Goal: Task Accomplishment & Management: Manage account settings

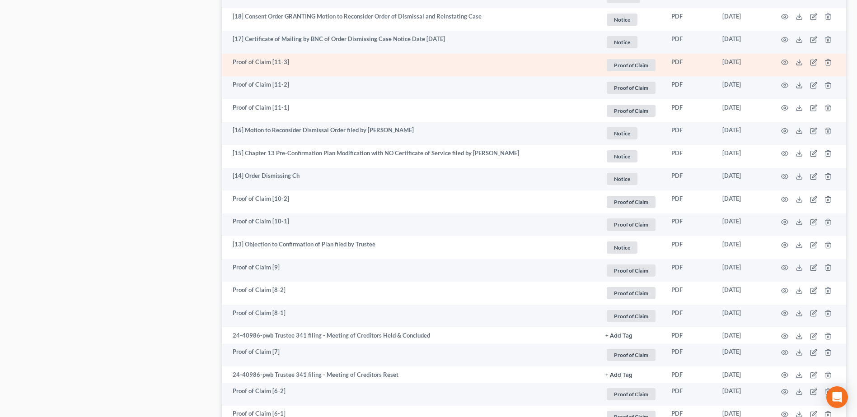
scroll to position [743, 0]
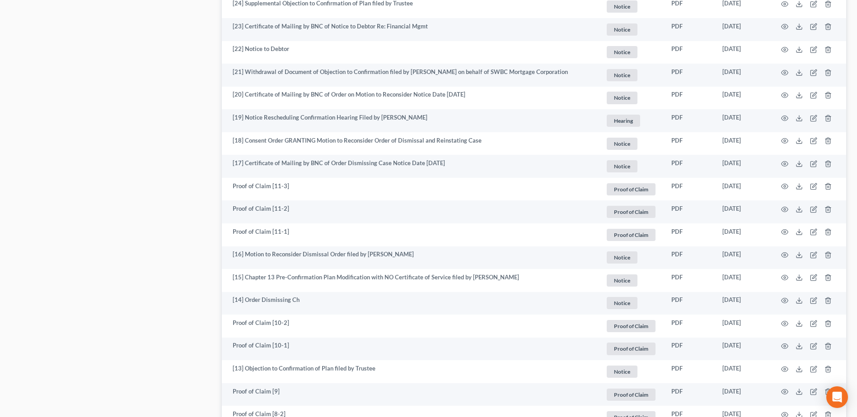
click at [855, 196] on div "[PERSON_NAME] Upgraded Case 24-40986 Chapter Chapter 13 Status Filed District G…" at bounding box center [428, 210] width 857 height 1832
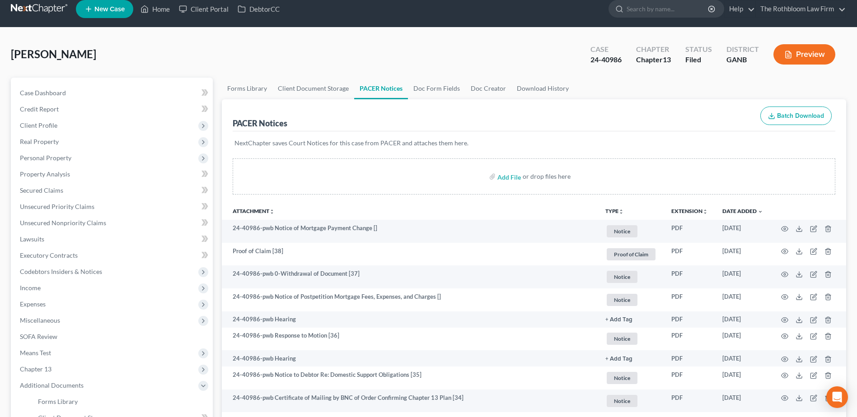
scroll to position [0, 0]
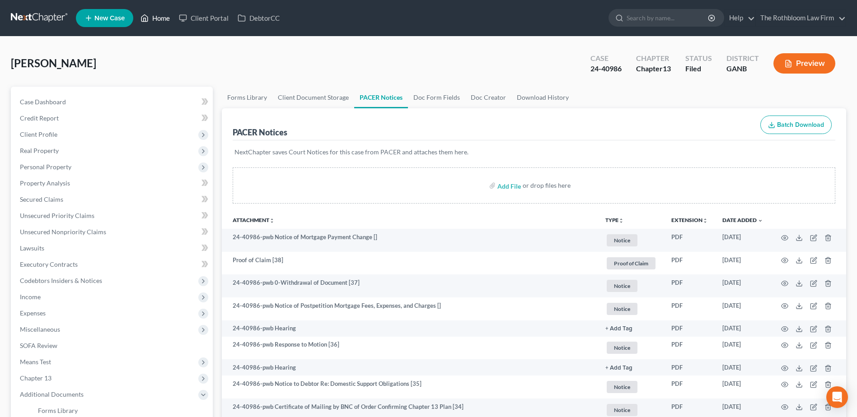
click at [159, 20] on link "Home" at bounding box center [155, 18] width 38 height 16
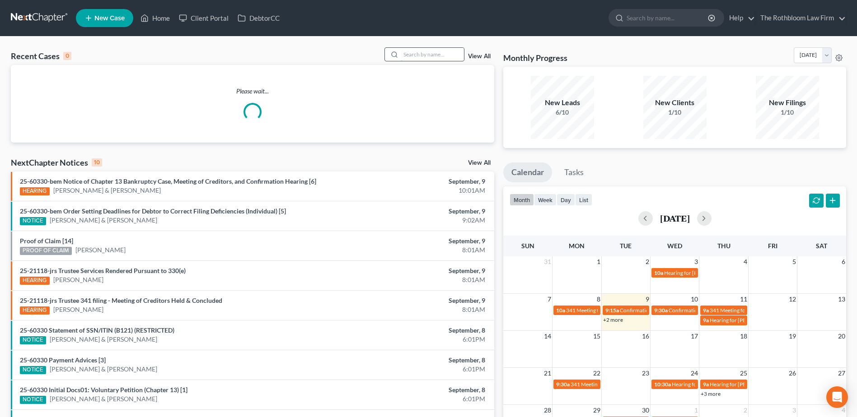
click at [411, 54] on input "search" at bounding box center [432, 54] width 63 height 13
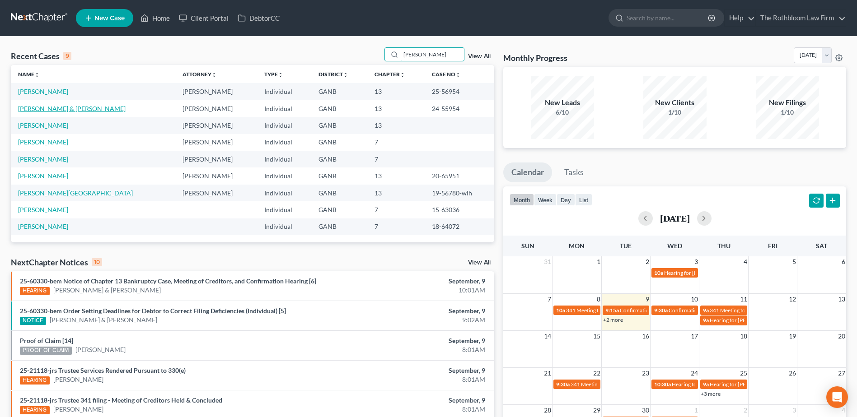
type input "[PERSON_NAME]"
click at [43, 109] on link "[PERSON_NAME] & [PERSON_NAME]" at bounding box center [71, 109] width 107 height 8
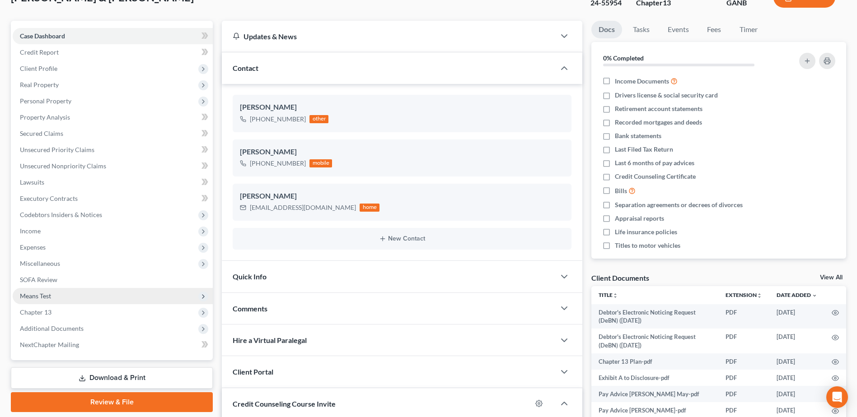
scroll to position [135, 0]
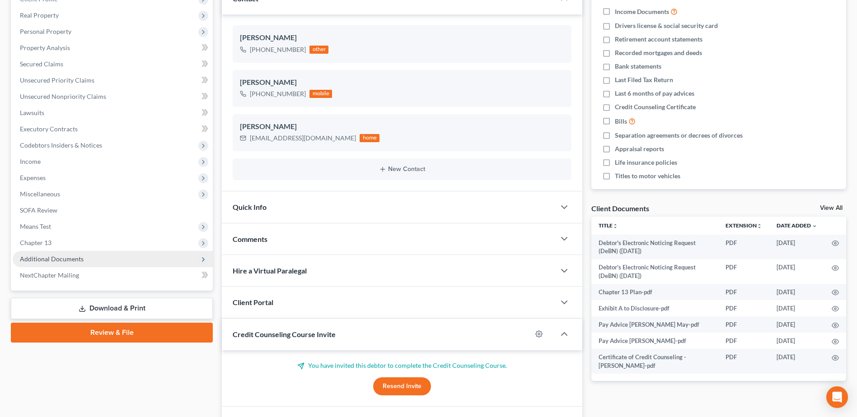
click at [53, 258] on span "Additional Documents" at bounding box center [52, 259] width 64 height 8
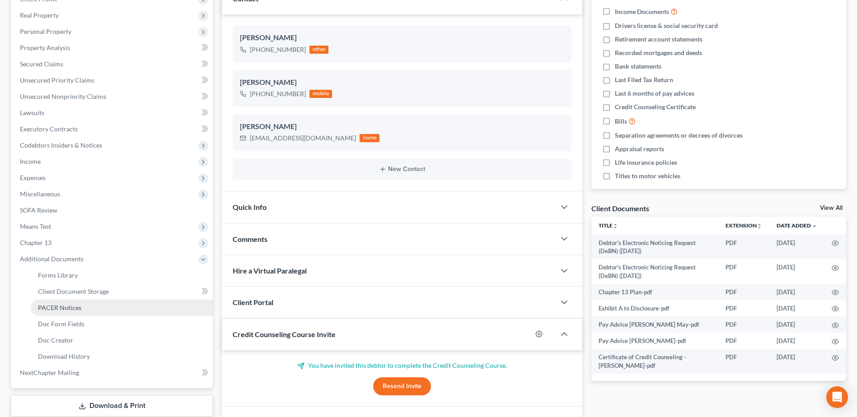
click at [61, 310] on span "PACER Notices" at bounding box center [59, 308] width 43 height 8
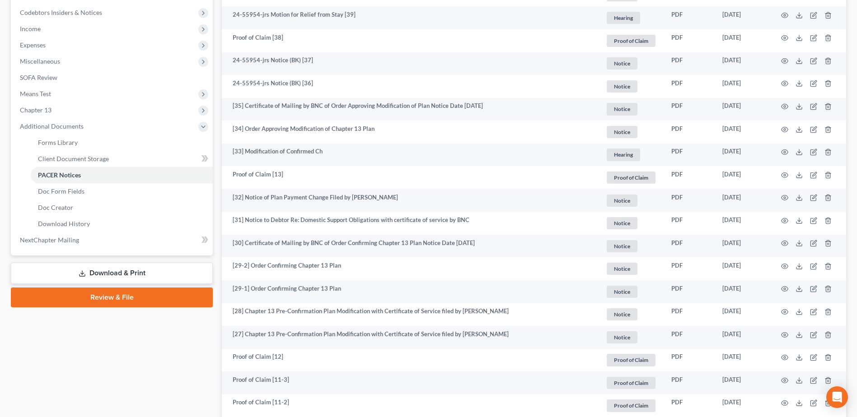
scroll to position [193, 0]
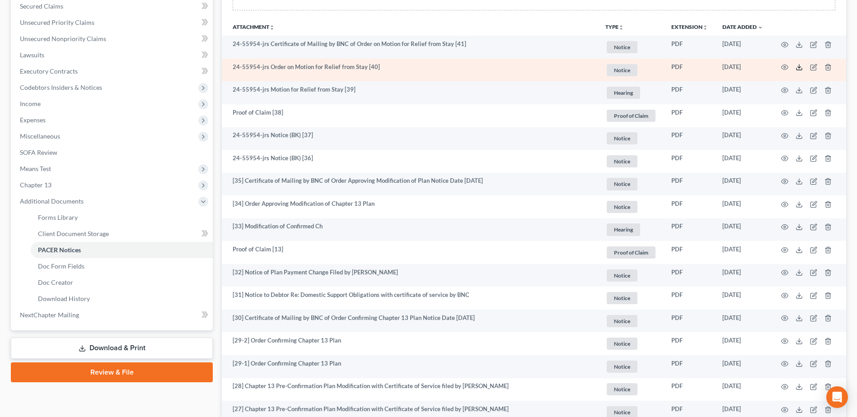
click at [800, 70] on icon at bounding box center [798, 67] width 7 height 7
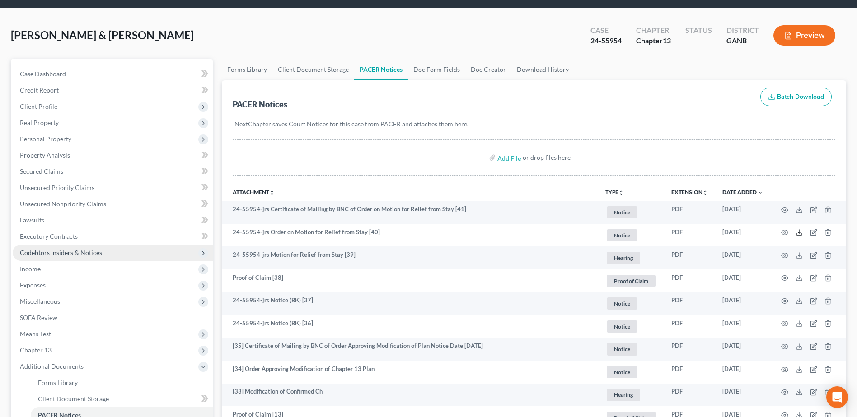
scroll to position [0, 0]
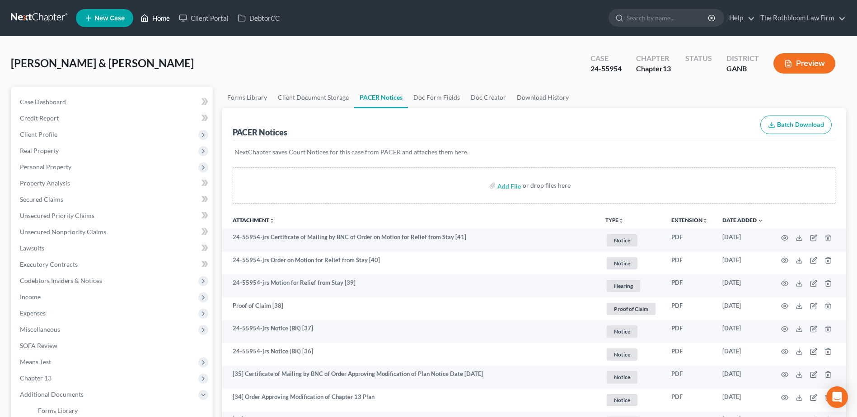
click at [157, 18] on link "Home" at bounding box center [155, 18] width 38 height 16
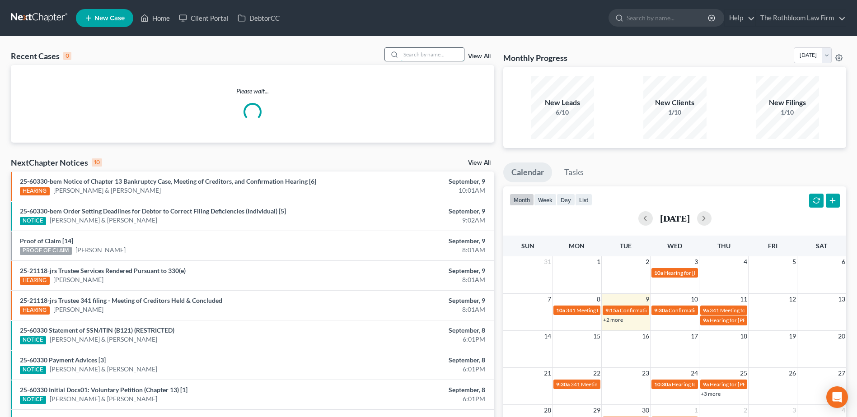
click at [403, 54] on input "search" at bounding box center [432, 54] width 63 height 13
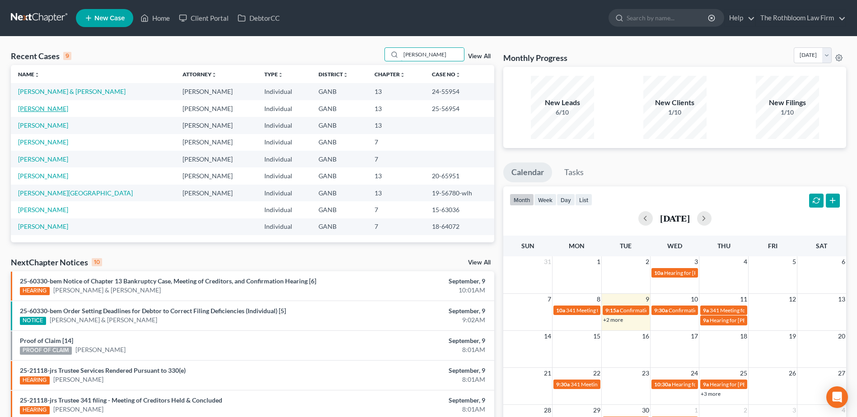
type input "[PERSON_NAME]"
click at [38, 109] on link "[PERSON_NAME]" at bounding box center [43, 109] width 50 height 8
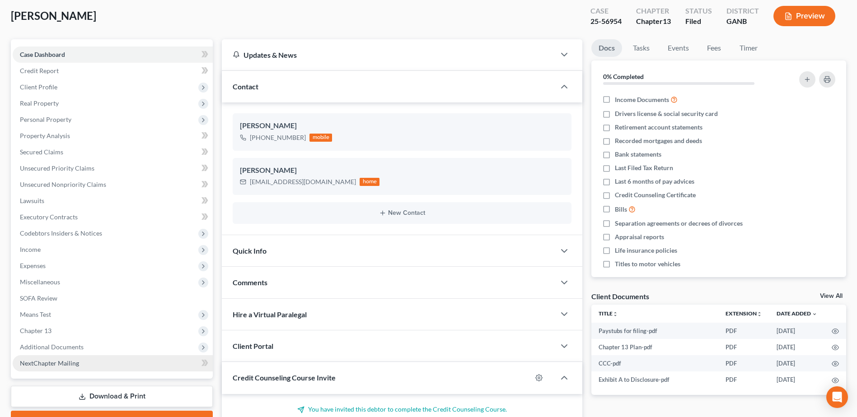
scroll to position [135, 0]
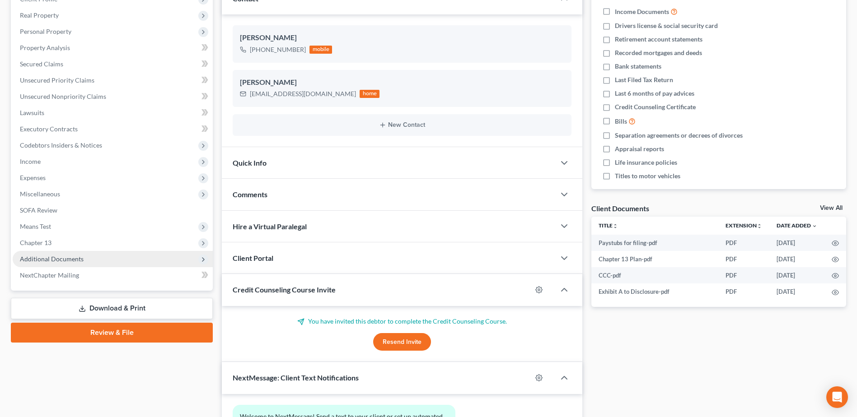
drag, startPoint x: 64, startPoint y: 260, endPoint x: 130, endPoint y: 266, distance: 65.7
click at [64, 260] on span "Additional Documents" at bounding box center [52, 259] width 64 height 8
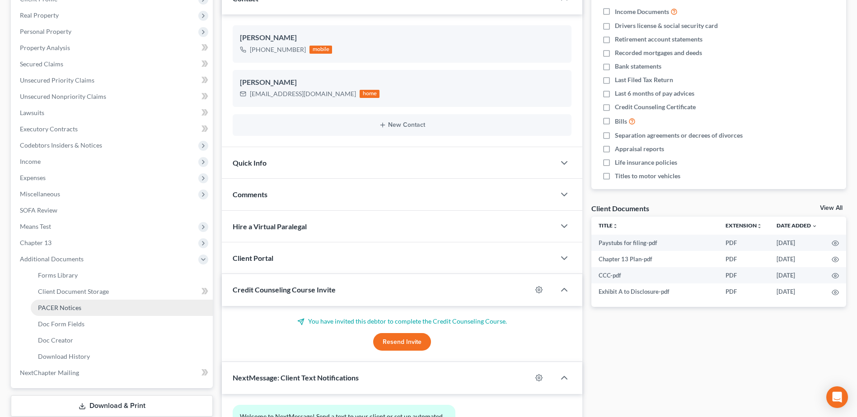
click at [55, 306] on span "PACER Notices" at bounding box center [59, 308] width 43 height 8
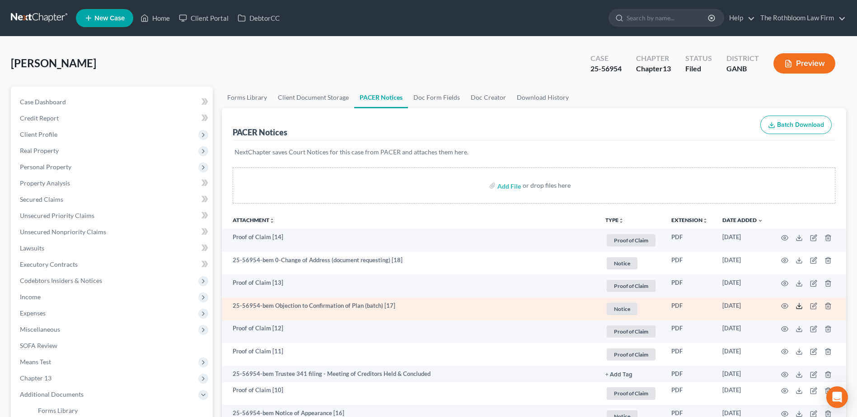
click at [798, 305] on icon at bounding box center [798, 306] width 7 height 7
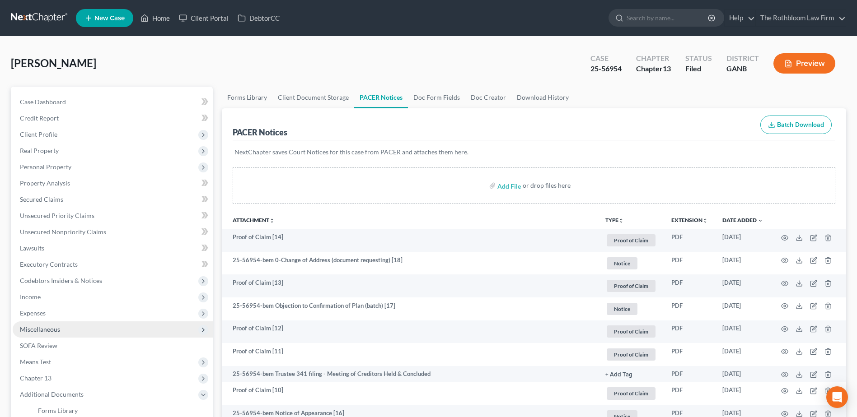
click at [44, 329] on span "Miscellaneous" at bounding box center [40, 330] width 40 height 8
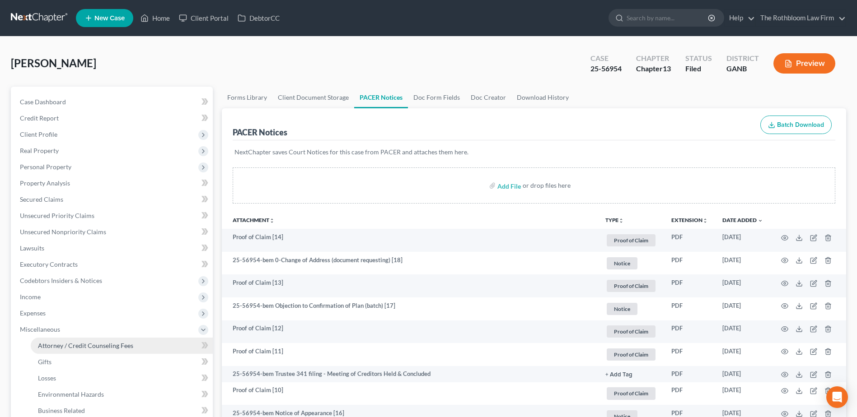
click at [105, 345] on span "Attorney / Credit Counseling Fees" at bounding box center [85, 346] width 95 height 8
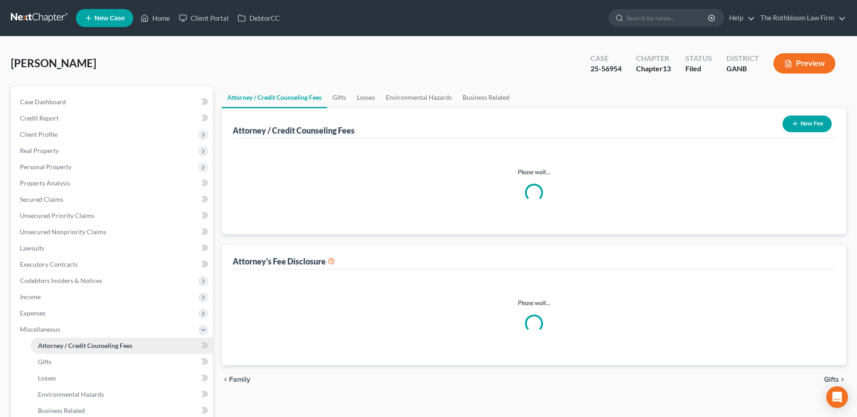
select select "7"
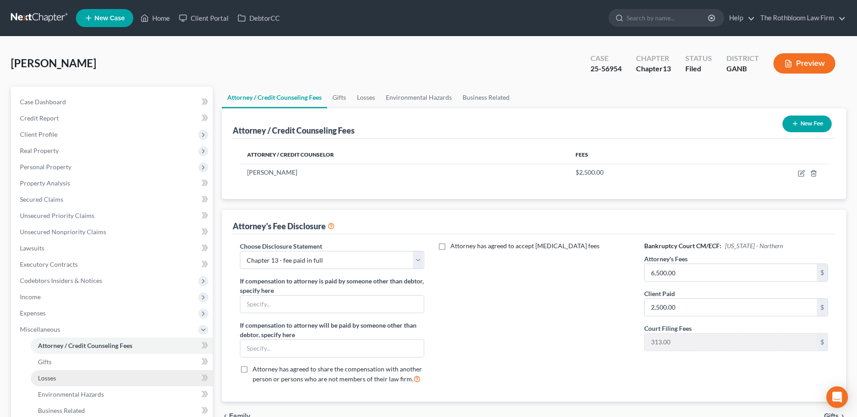
scroll to position [177, 0]
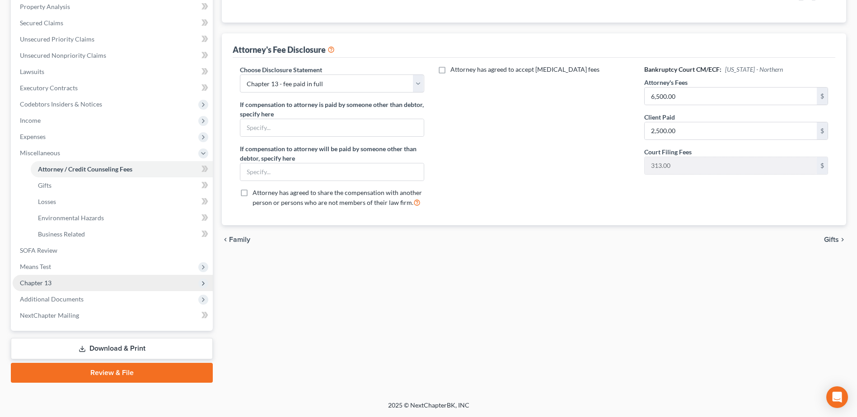
click at [51, 280] on span "Chapter 13" at bounding box center [113, 283] width 200 height 16
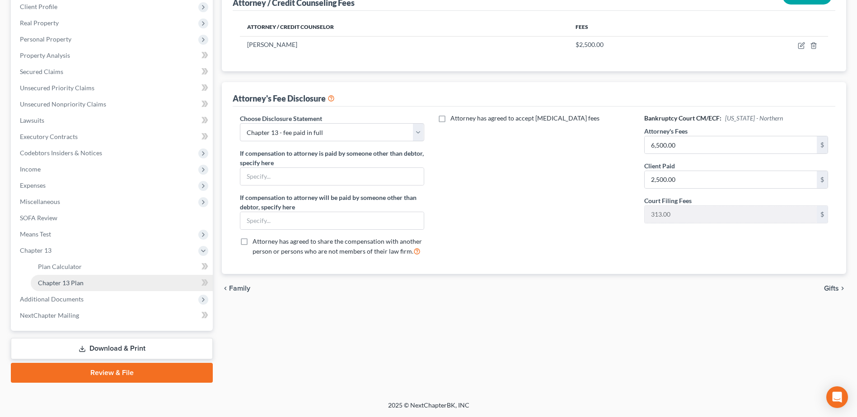
click at [73, 284] on span "Chapter 13 Plan" at bounding box center [61, 283] width 46 height 8
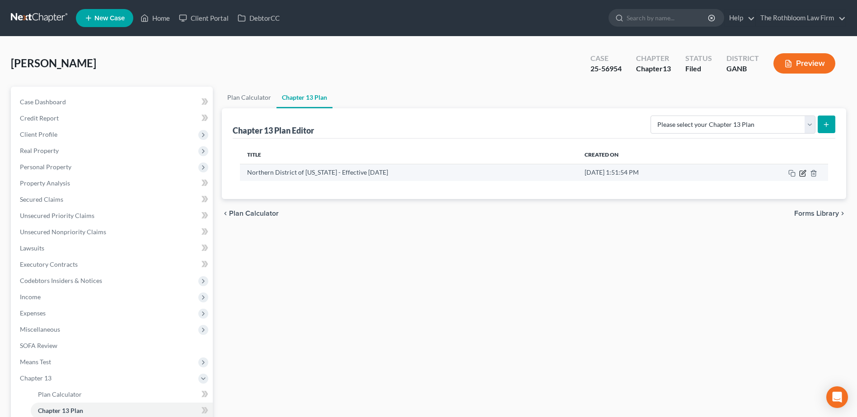
click at [803, 171] on icon "button" at bounding box center [802, 173] width 7 height 7
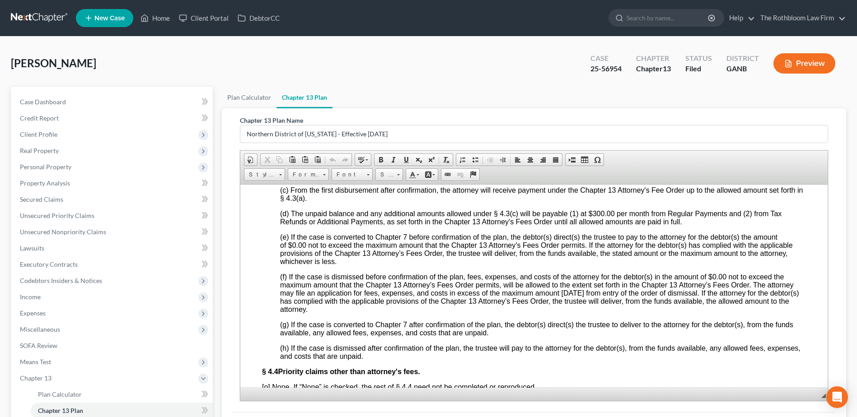
scroll to position [2032, 0]
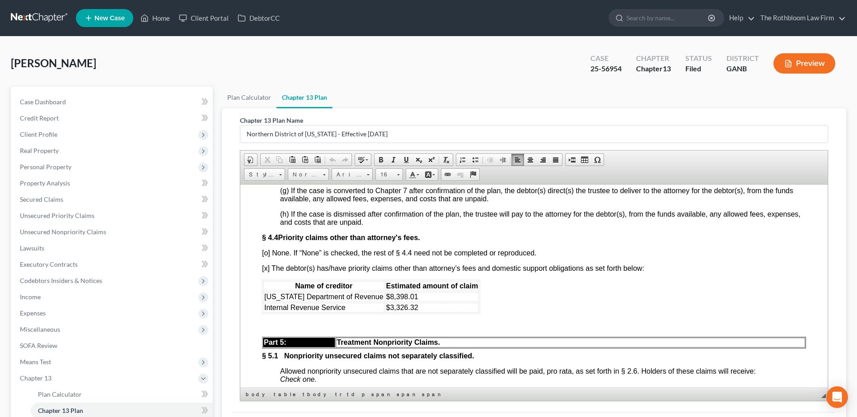
click at [386, 300] on font "$8,398.01" at bounding box center [402, 297] width 32 height 8
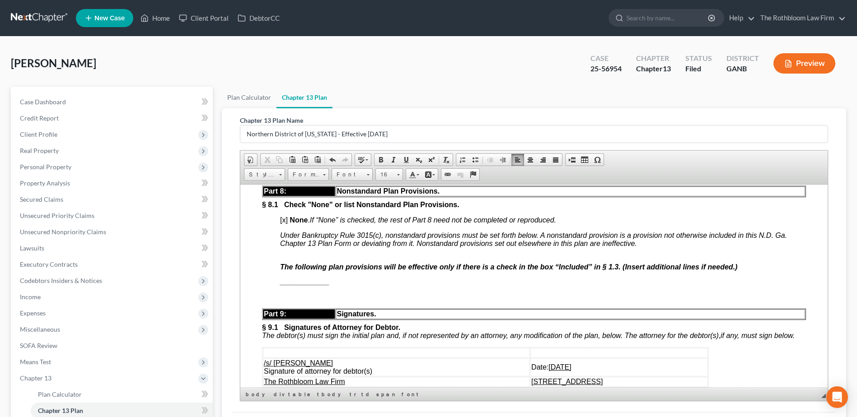
scroll to position [2710, 0]
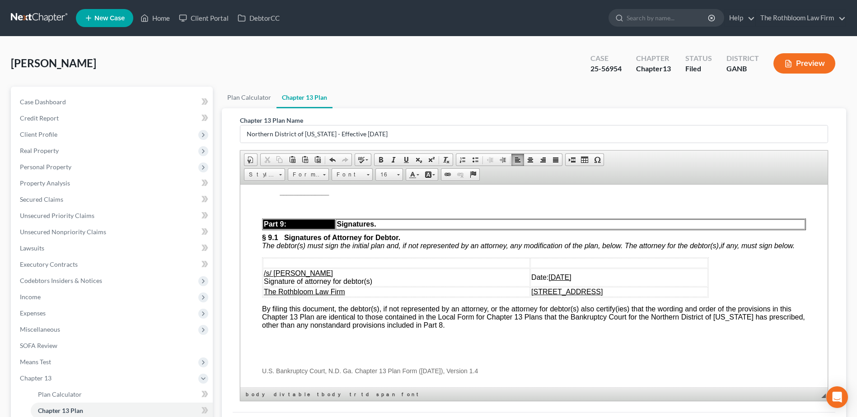
click at [548, 281] on u "[DATE]" at bounding box center [559, 277] width 23 height 8
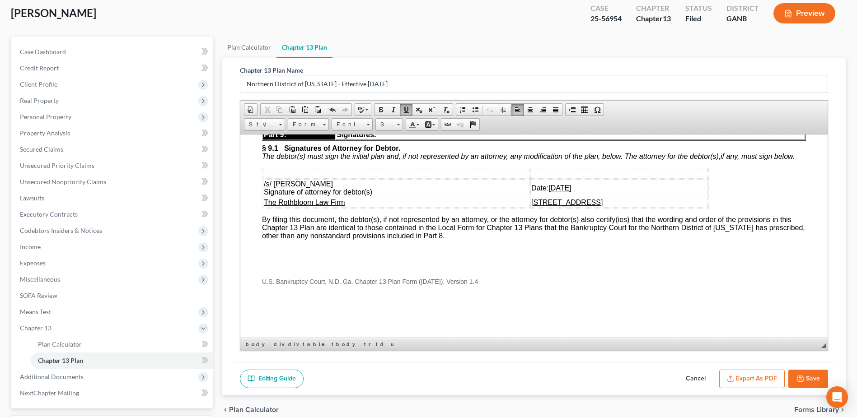
scroll to position [128, 0]
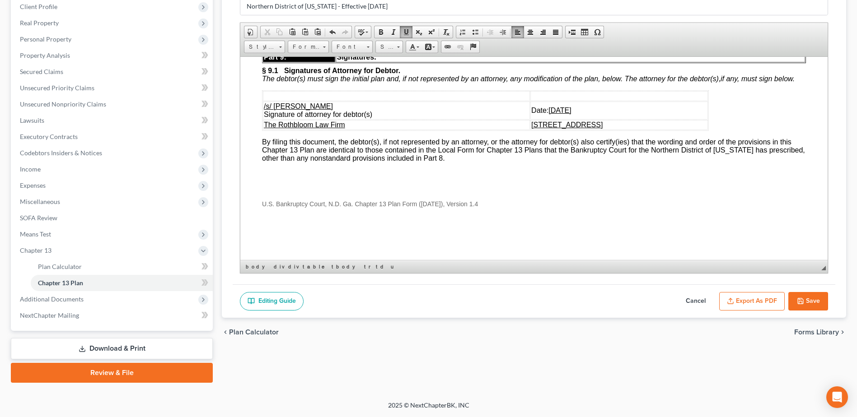
click at [749, 301] on button "Export as PDF" at bounding box center [751, 301] width 65 height 19
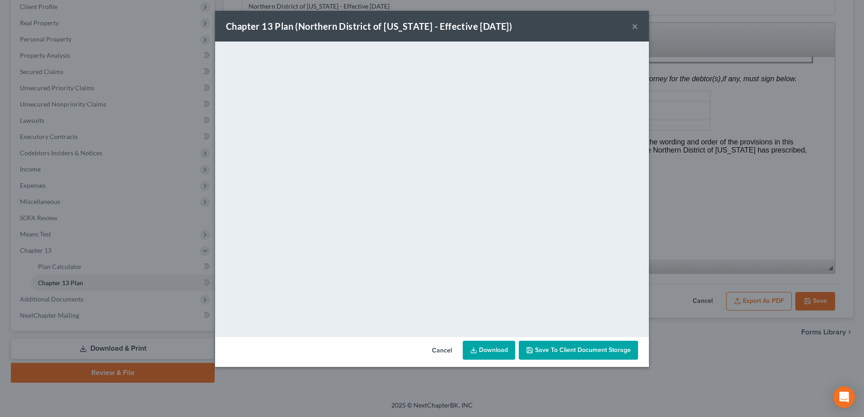
click at [486, 353] on link "Download" at bounding box center [488, 350] width 52 height 19
drag, startPoint x: 438, startPoint y: 351, endPoint x: 550, endPoint y: 350, distance: 112.0
click at [438, 351] on button "Cancel" at bounding box center [442, 351] width 34 height 18
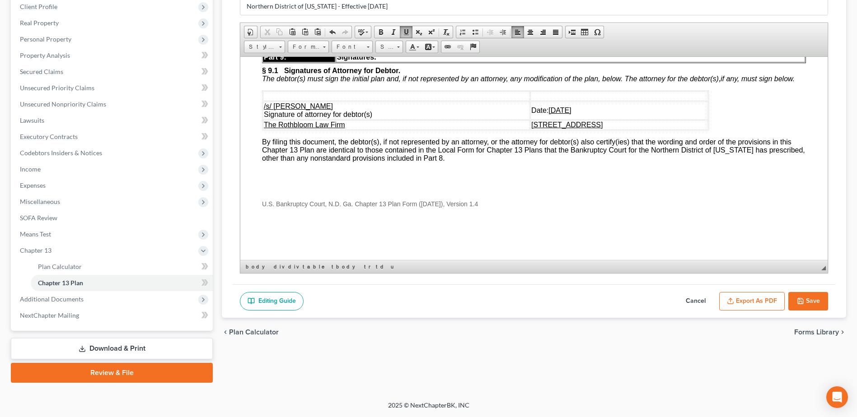
click at [815, 299] on button "Save" at bounding box center [808, 301] width 40 height 19
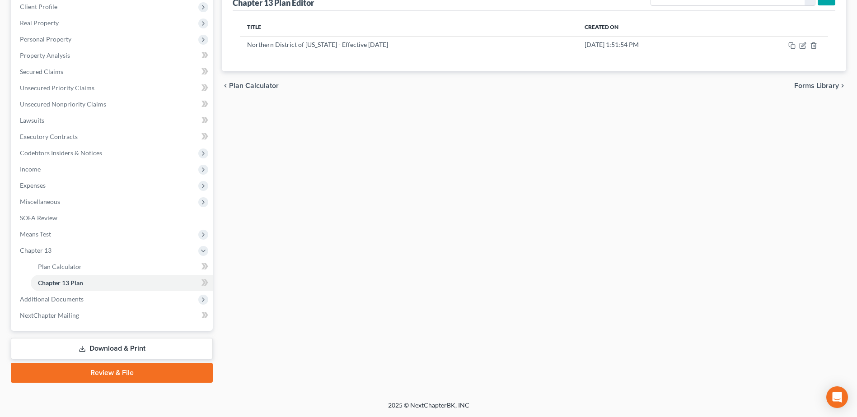
scroll to position [37, 0]
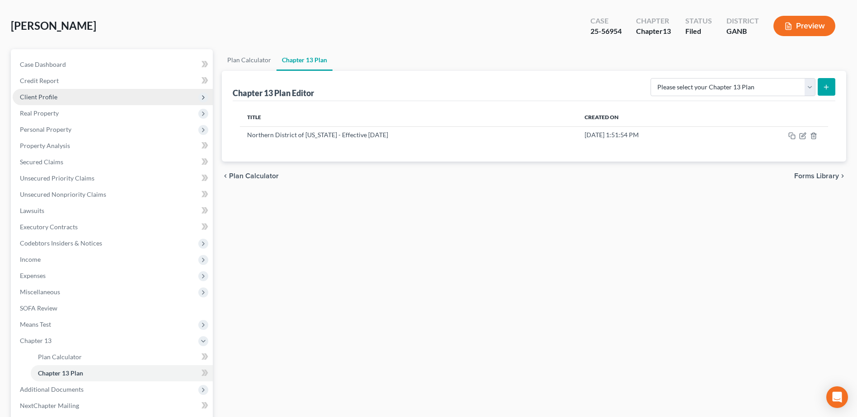
click at [37, 95] on span "Client Profile" at bounding box center [38, 97] width 37 height 8
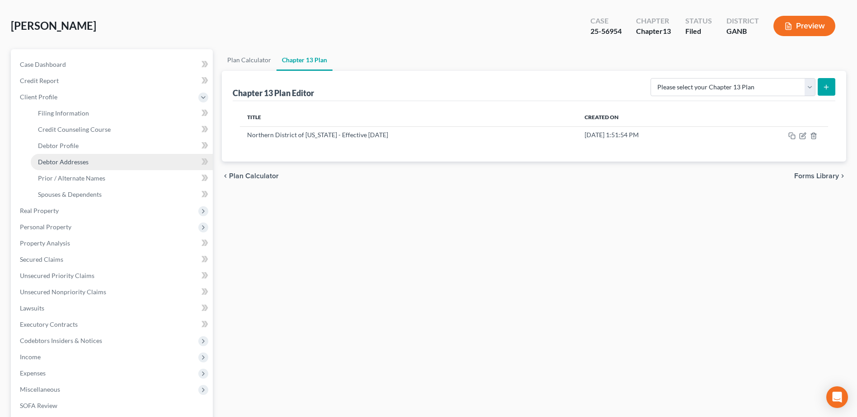
click at [62, 166] on link "Debtor Addresses" at bounding box center [122, 162] width 182 height 16
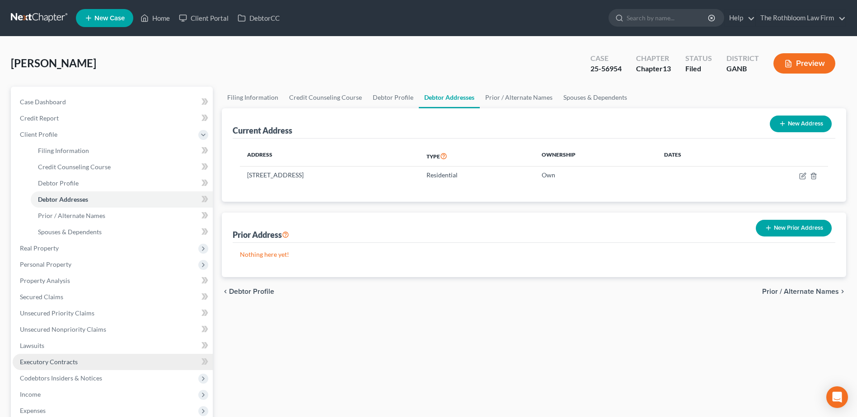
scroll to position [181, 0]
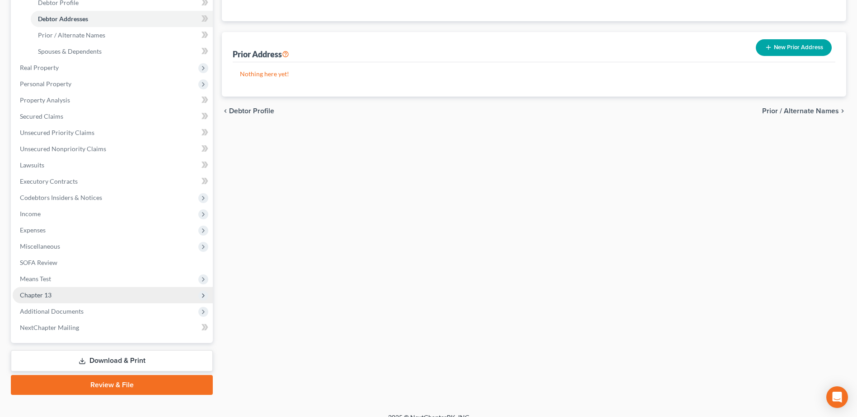
click at [54, 296] on span "Chapter 13" at bounding box center [113, 295] width 200 height 16
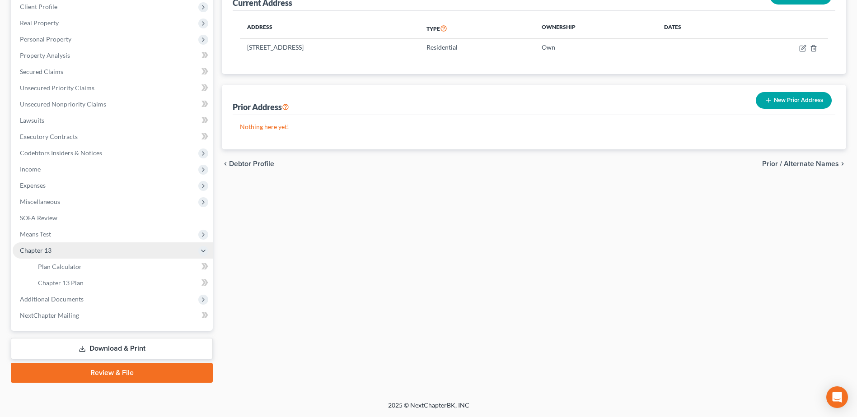
scroll to position [128, 0]
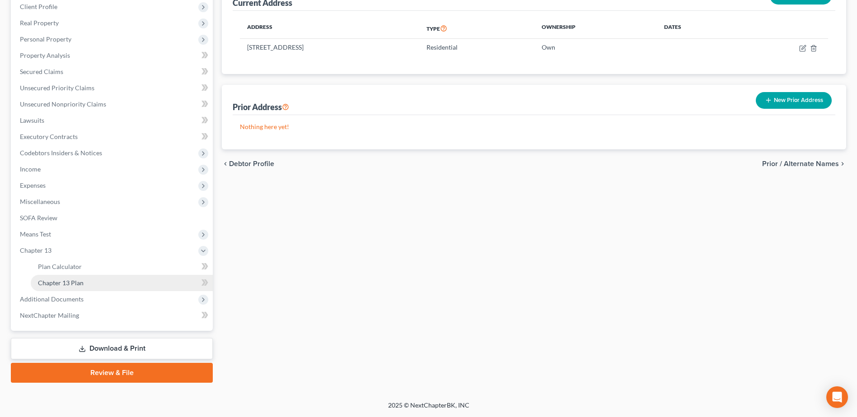
click at [58, 285] on span "Chapter 13 Plan" at bounding box center [61, 283] width 46 height 8
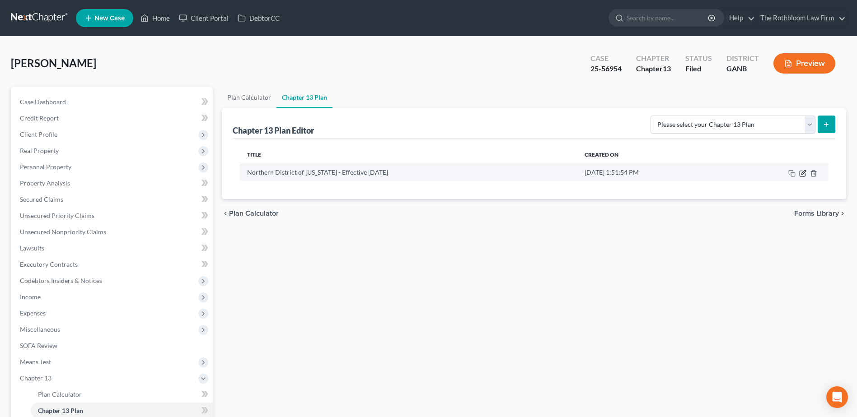
click at [804, 176] on icon "button" at bounding box center [802, 173] width 7 height 7
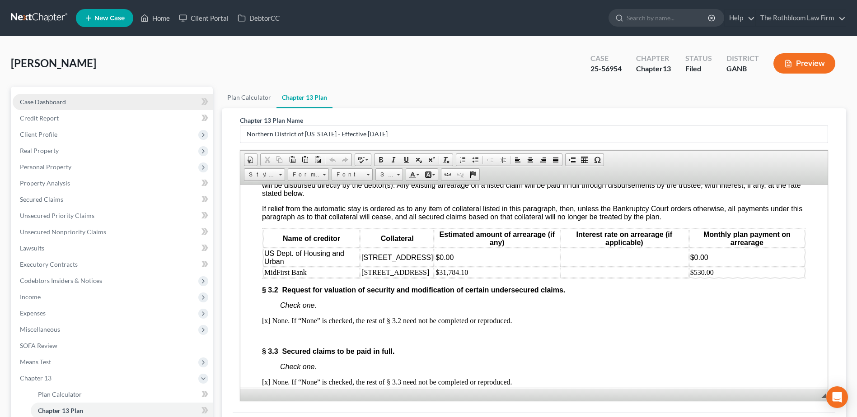
click at [50, 100] on span "Case Dashboard" at bounding box center [43, 102] width 46 height 8
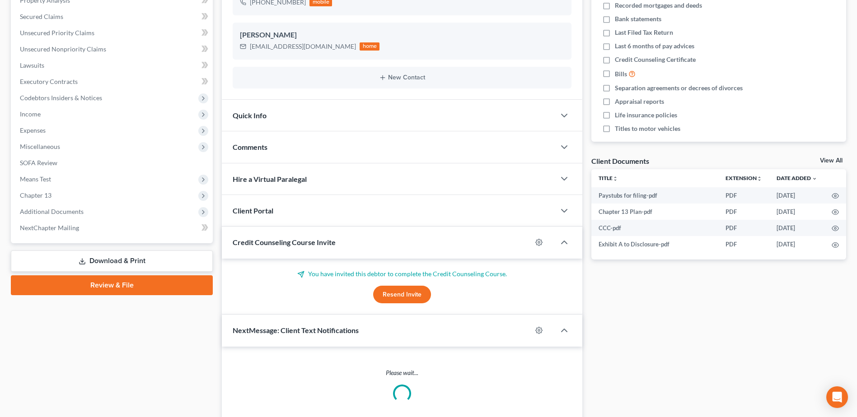
scroll to position [225, 0]
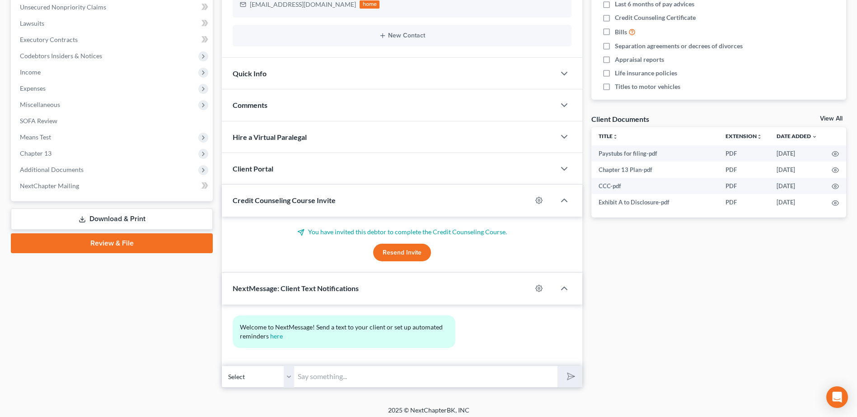
click at [308, 383] on input "text" at bounding box center [425, 377] width 263 height 22
type input "Hello [PERSON_NAME] - I just sent you an email. Please look at it asap. Your he…"
click at [569, 382] on icon "submit" at bounding box center [569, 376] width 13 height 13
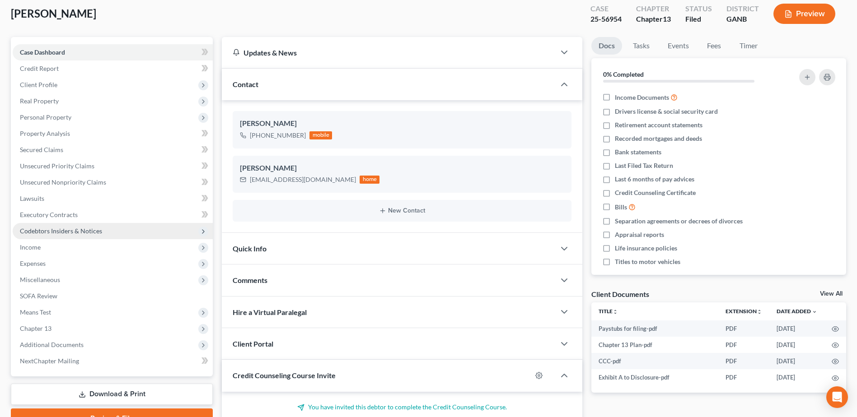
scroll to position [135, 0]
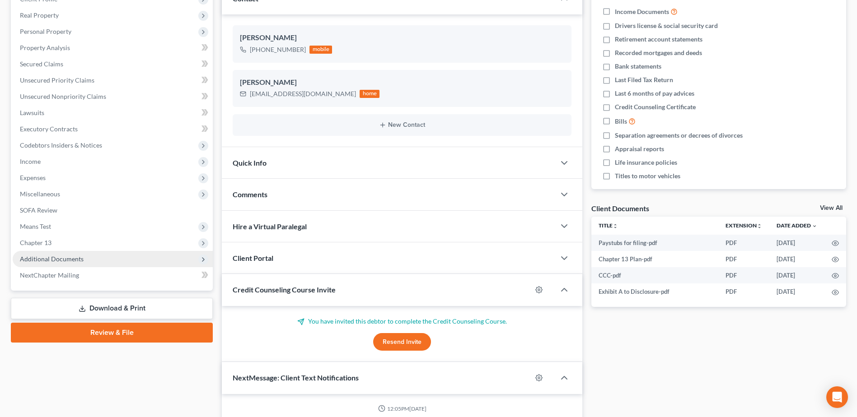
click at [53, 259] on span "Additional Documents" at bounding box center [52, 259] width 64 height 8
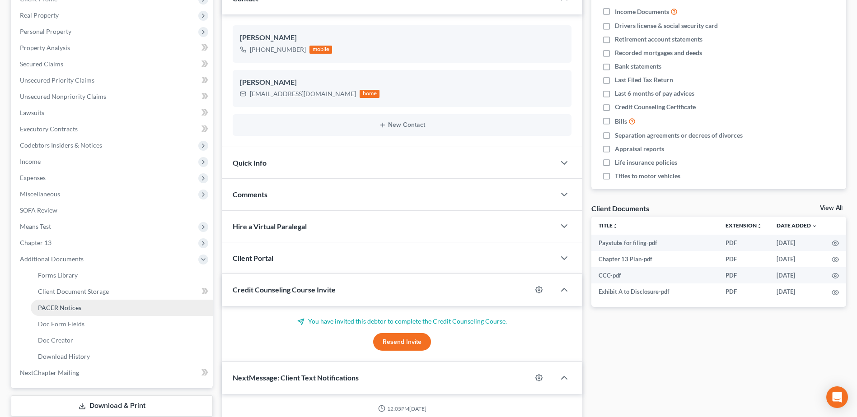
click at [77, 308] on span "PACER Notices" at bounding box center [59, 308] width 43 height 8
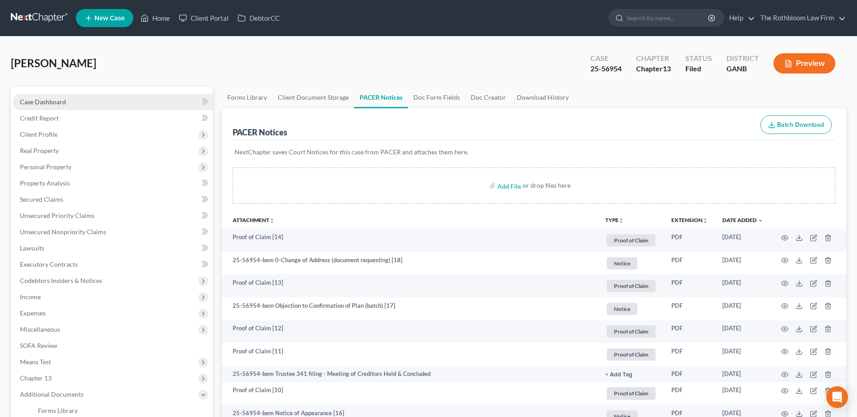
click at [42, 100] on span "Case Dashboard" at bounding box center [43, 102] width 46 height 8
